Goal: Information Seeking & Learning: Find specific page/section

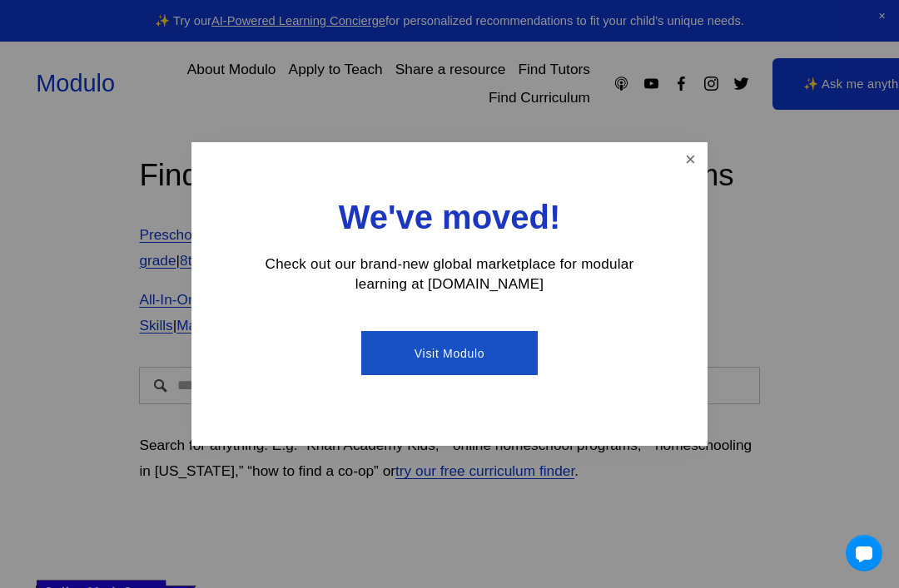
click at [719, 152] on div at bounding box center [449, 294] width 899 height 588
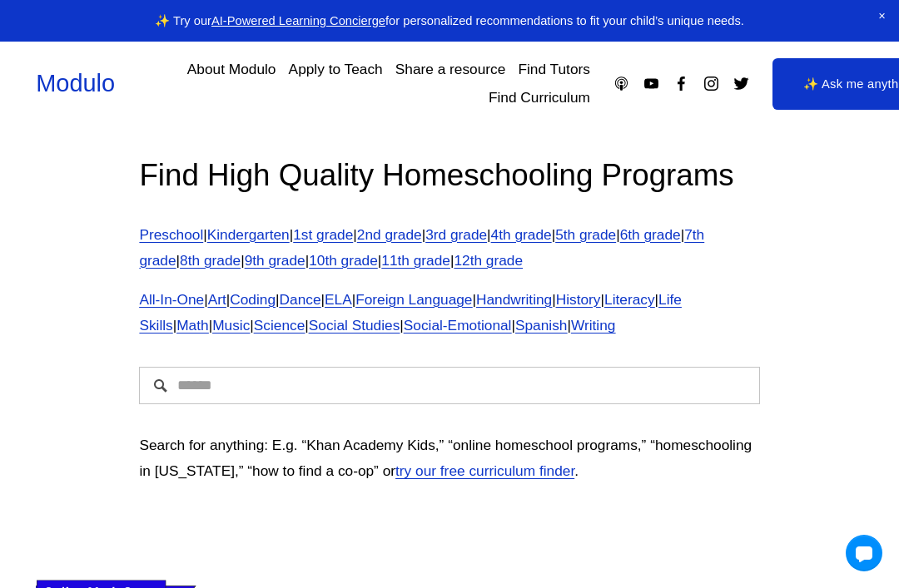
click at [524, 375] on input "Search" at bounding box center [449, 385] width 620 height 37
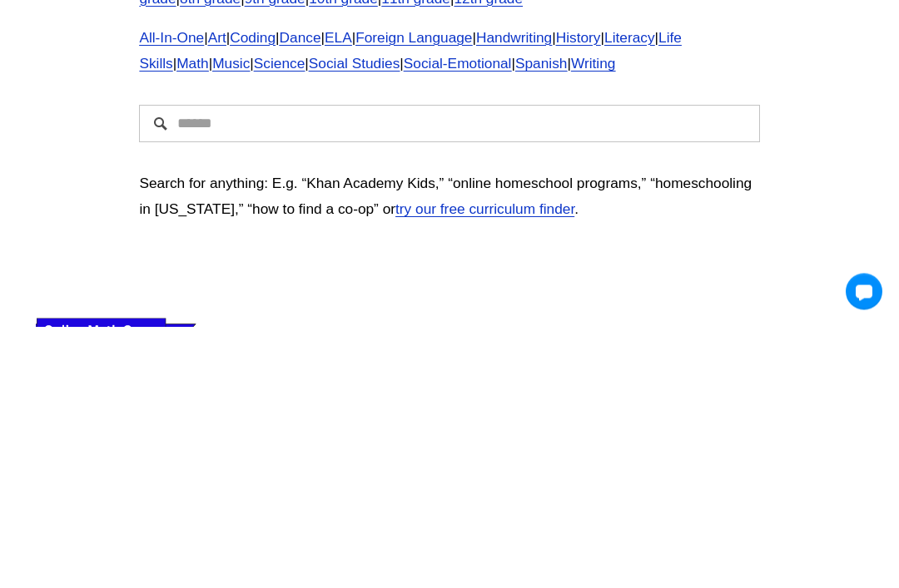
click at [800, 126] on div "Find High Quality Homeschooling Programs Preschool | Kindergarten | 1st grade |…" at bounding box center [449, 327] width 899 height 403
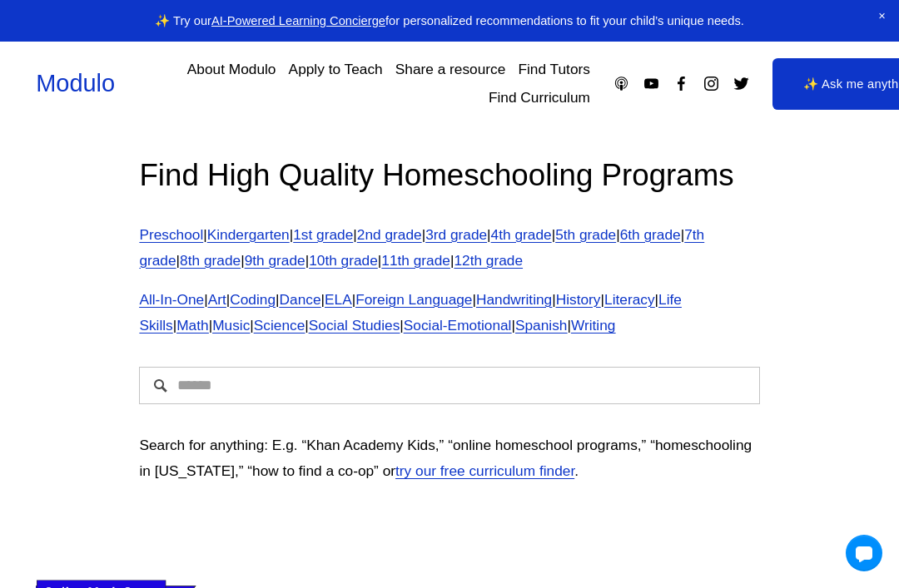
click at [509, 380] on input "Search" at bounding box center [449, 385] width 620 height 37
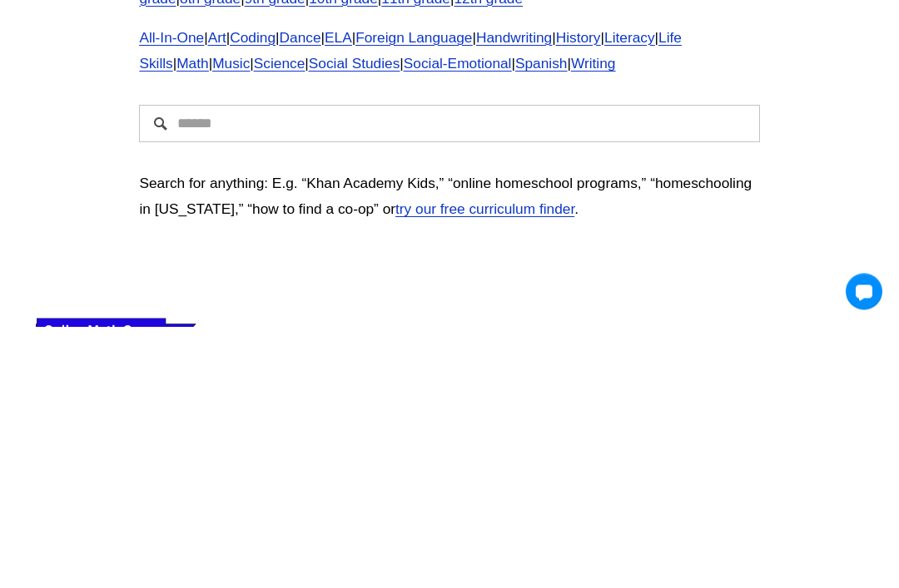
type input "*"
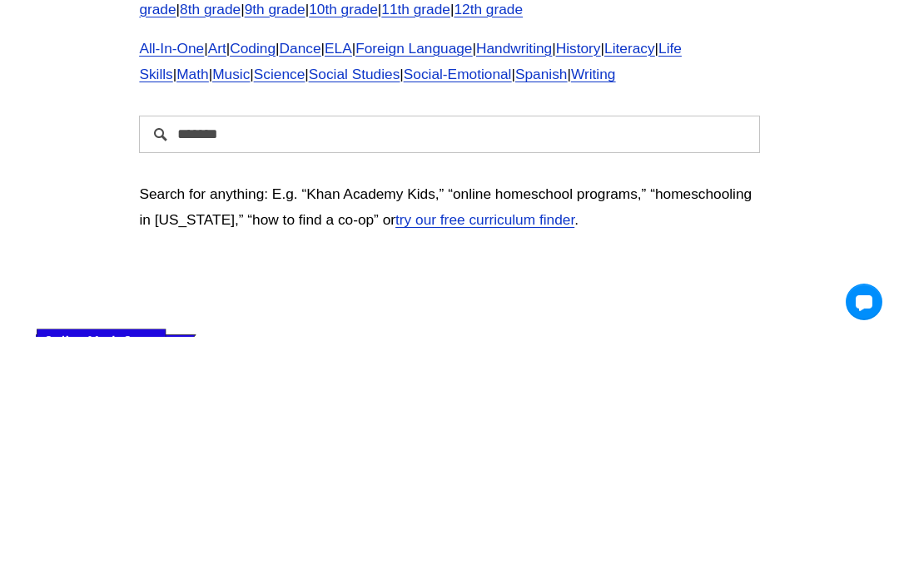
type input "******"
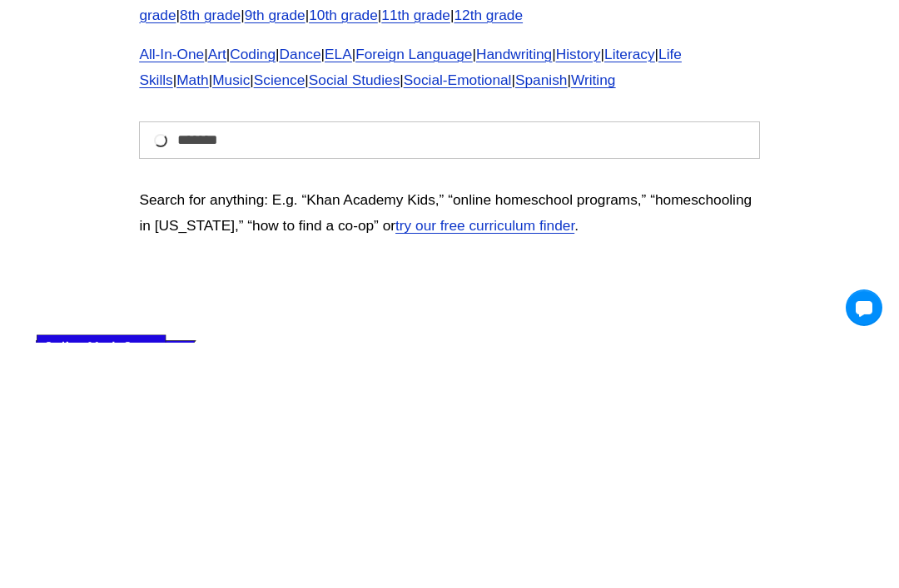
click at [820, 151] on div "Find High Quality Homeschooling Programs Preschool | Kindergarten | 1st grade |…" at bounding box center [449, 327] width 899 height 403
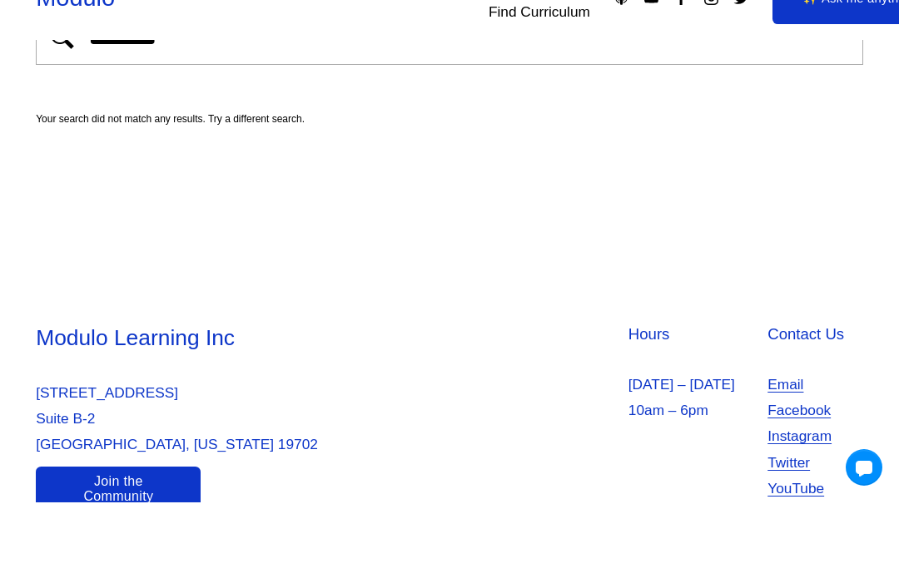
scroll to position [65, 0]
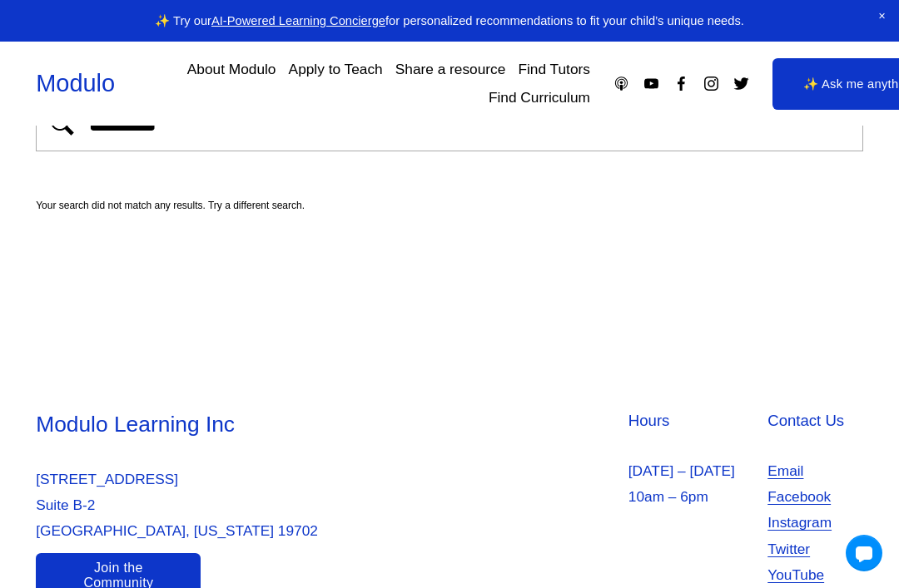
click at [151, 587] on link "Join the Community" at bounding box center [118, 575] width 165 height 45
click at [119, 575] on link "Join the Community" at bounding box center [118, 575] width 165 height 45
